Goal: Task Accomplishment & Management: Manage account settings

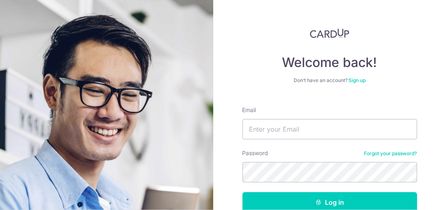
type input "[EMAIL_ADDRESS][DOMAIN_NAME]"
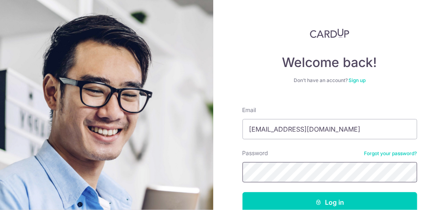
click at [242, 192] on button "Log in" at bounding box center [329, 202] width 175 height 20
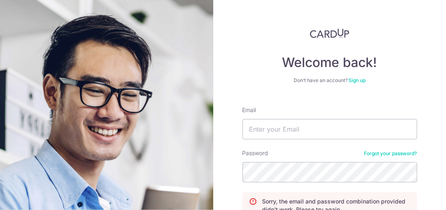
scroll to position [41, 0]
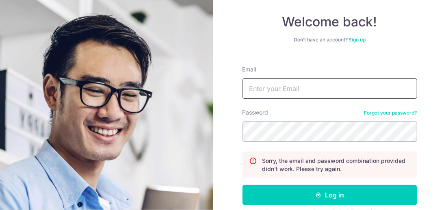
click at [297, 91] on input "Email" at bounding box center [329, 88] width 175 height 20
type input "[EMAIL_ADDRESS][DOMAIN_NAME]"
click at [242, 185] on button "Log in" at bounding box center [329, 195] width 175 height 20
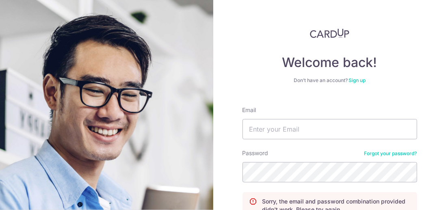
scroll to position [80, 0]
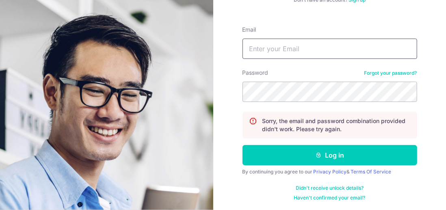
click at [327, 49] on input "Email" at bounding box center [329, 49] width 175 height 20
type input "[EMAIL_ADDRESS][DOMAIN_NAME]"
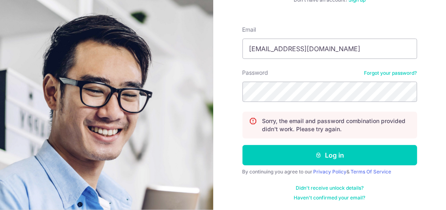
click at [303, 102] on form "Email [EMAIL_ADDRESS][DOMAIN_NAME] Password Forgot your password? Sorry, the em…" at bounding box center [329, 110] width 175 height 182
click at [242, 145] on button "Log in" at bounding box center [329, 155] width 175 height 20
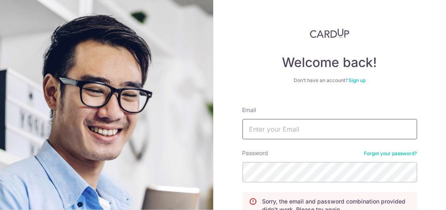
scroll to position [80, 0]
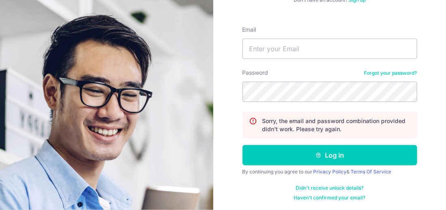
click at [388, 75] on link "Forgot your password?" at bounding box center [390, 73] width 53 height 6
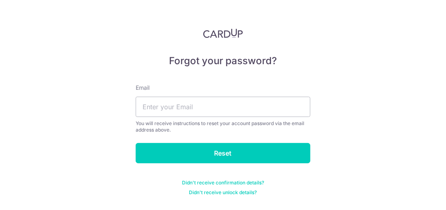
drag, startPoint x: 238, startPoint y: 95, endPoint x: 238, endPoint y: 99, distance: 4.1
click at [238, 95] on div "Email You will receive instructions to reset your account password via the emai…" at bounding box center [223, 109] width 175 height 50
click at [237, 104] on input "text" at bounding box center [223, 107] width 175 height 20
type input "[EMAIL_ADDRESS][DOMAIN_NAME]"
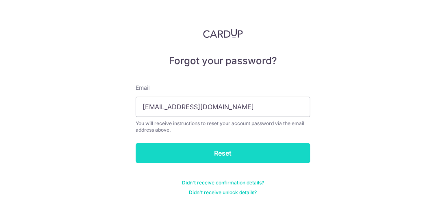
click at [214, 153] on input "Reset" at bounding box center [223, 153] width 175 height 20
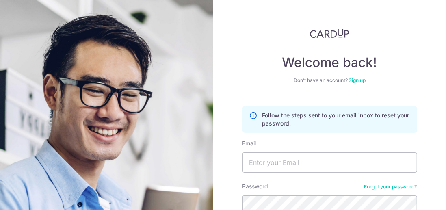
scroll to position [80, 0]
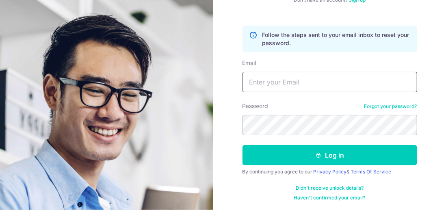
click at [269, 78] on input "Email" at bounding box center [329, 82] width 175 height 20
type input "[EMAIL_ADDRESS][DOMAIN_NAME]"
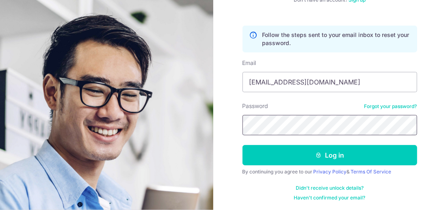
click at [242, 145] on button "Log in" at bounding box center [329, 155] width 175 height 20
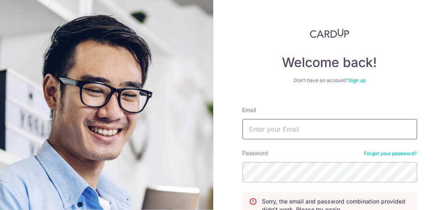
drag, startPoint x: 0, startPoint y: 0, endPoint x: 314, endPoint y: 122, distance: 336.8
click at [314, 122] on input "Email" at bounding box center [329, 129] width 175 height 20
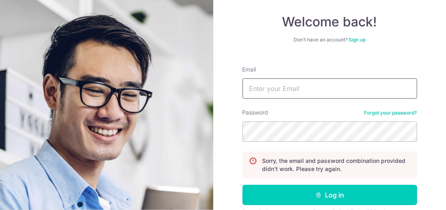
type input "[EMAIL_ADDRESS][DOMAIN_NAME]"
click at [242, 185] on button "Log in" at bounding box center [329, 195] width 175 height 20
